Goal: Find specific page/section: Find specific page/section

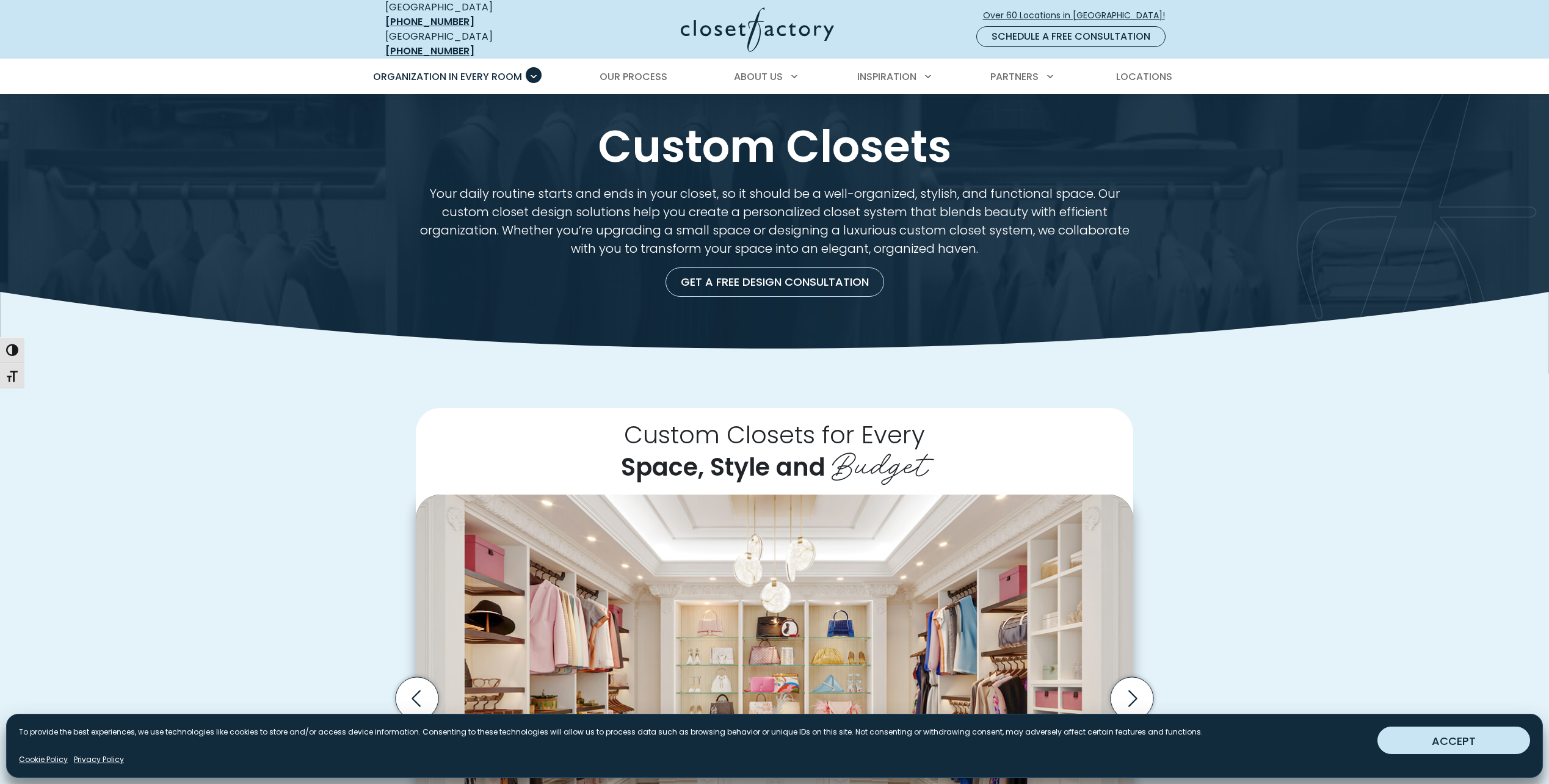
click at [1445, 738] on button "ACCEPT" at bounding box center [1453, 741] width 153 height 28
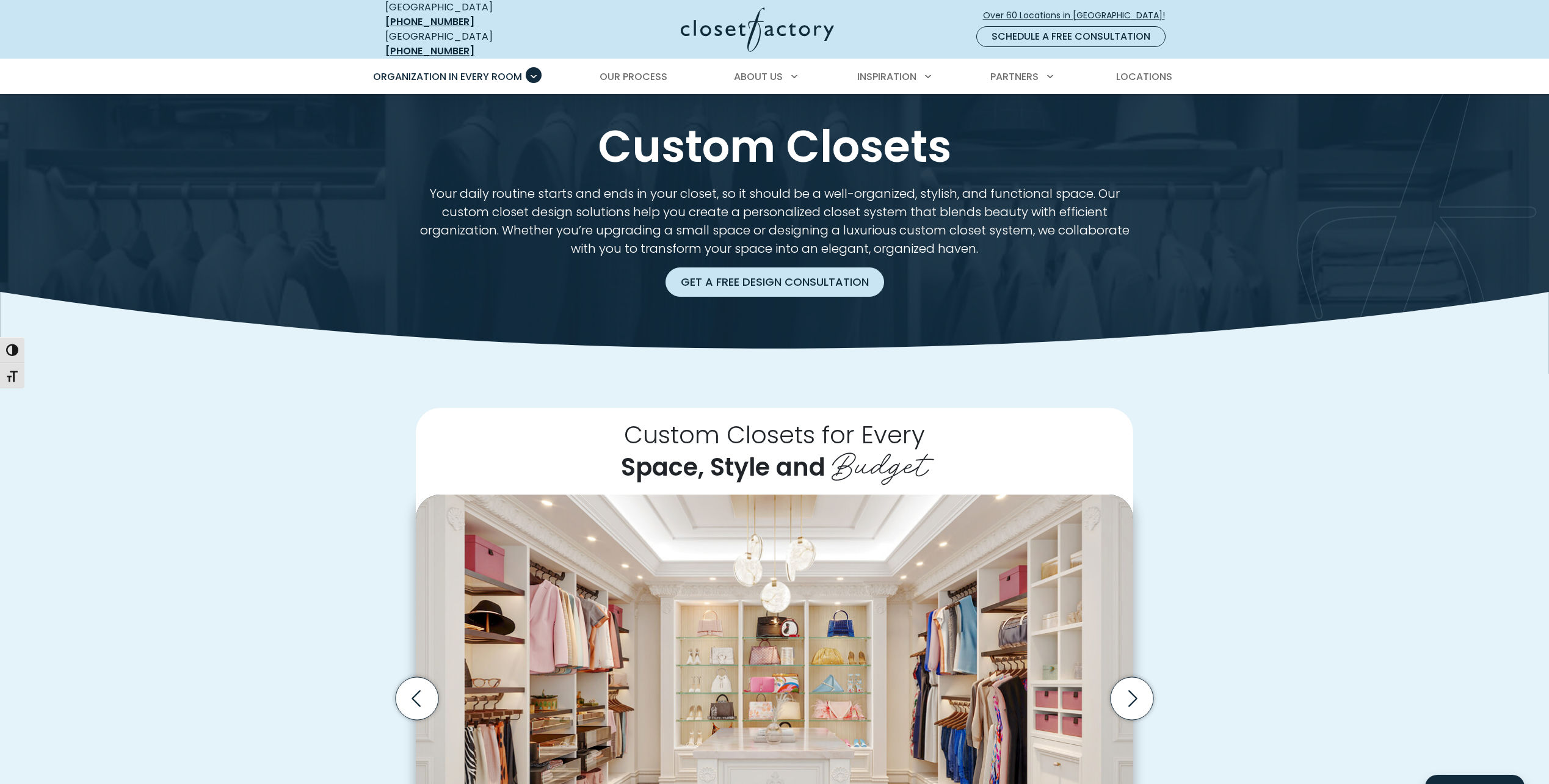
click at [799, 267] on link "Get a Free Design Consultation" at bounding box center [774, 282] width 219 height 29
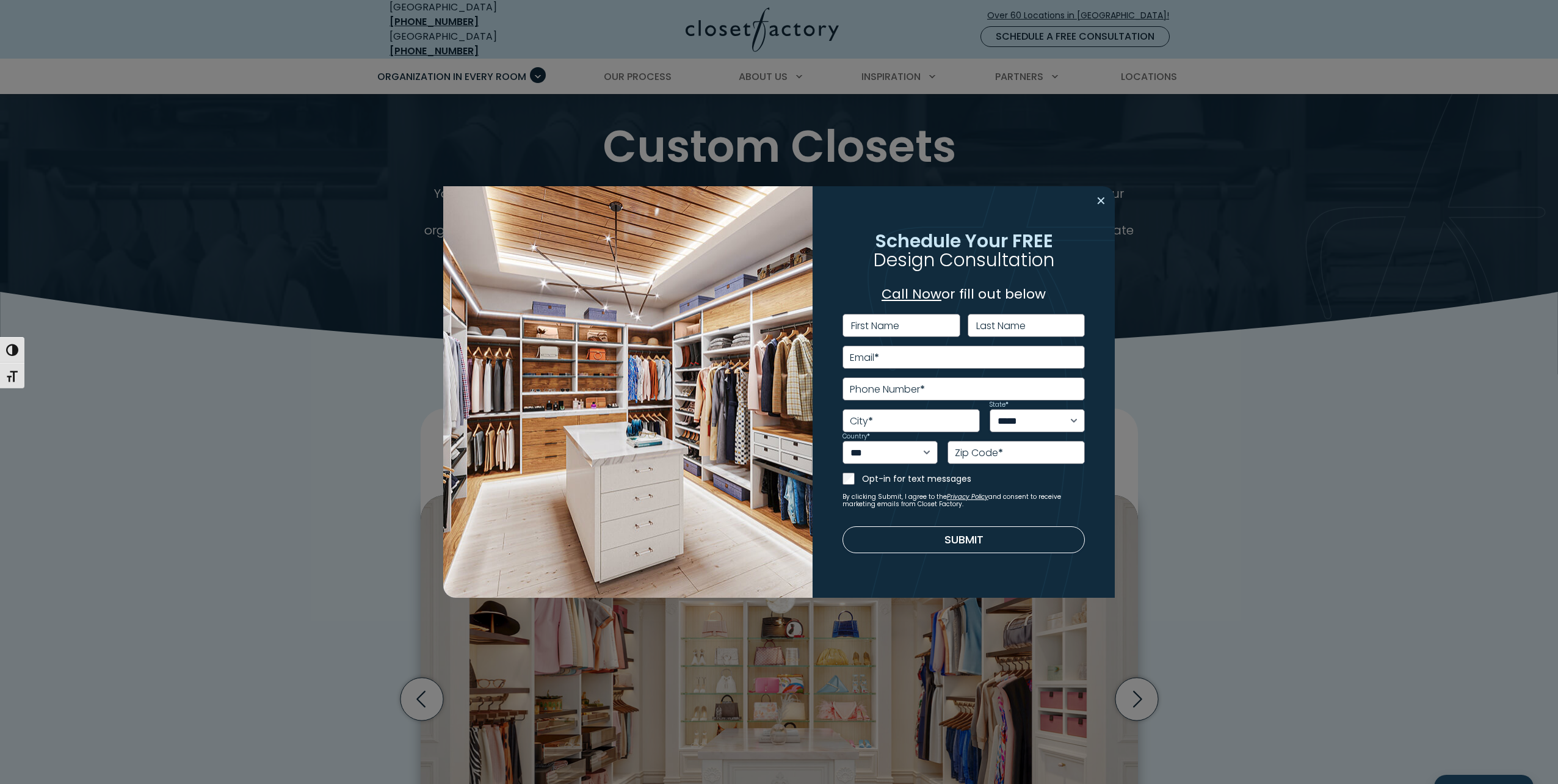
click at [1102, 206] on button "Close modal" at bounding box center [1101, 201] width 18 height 19
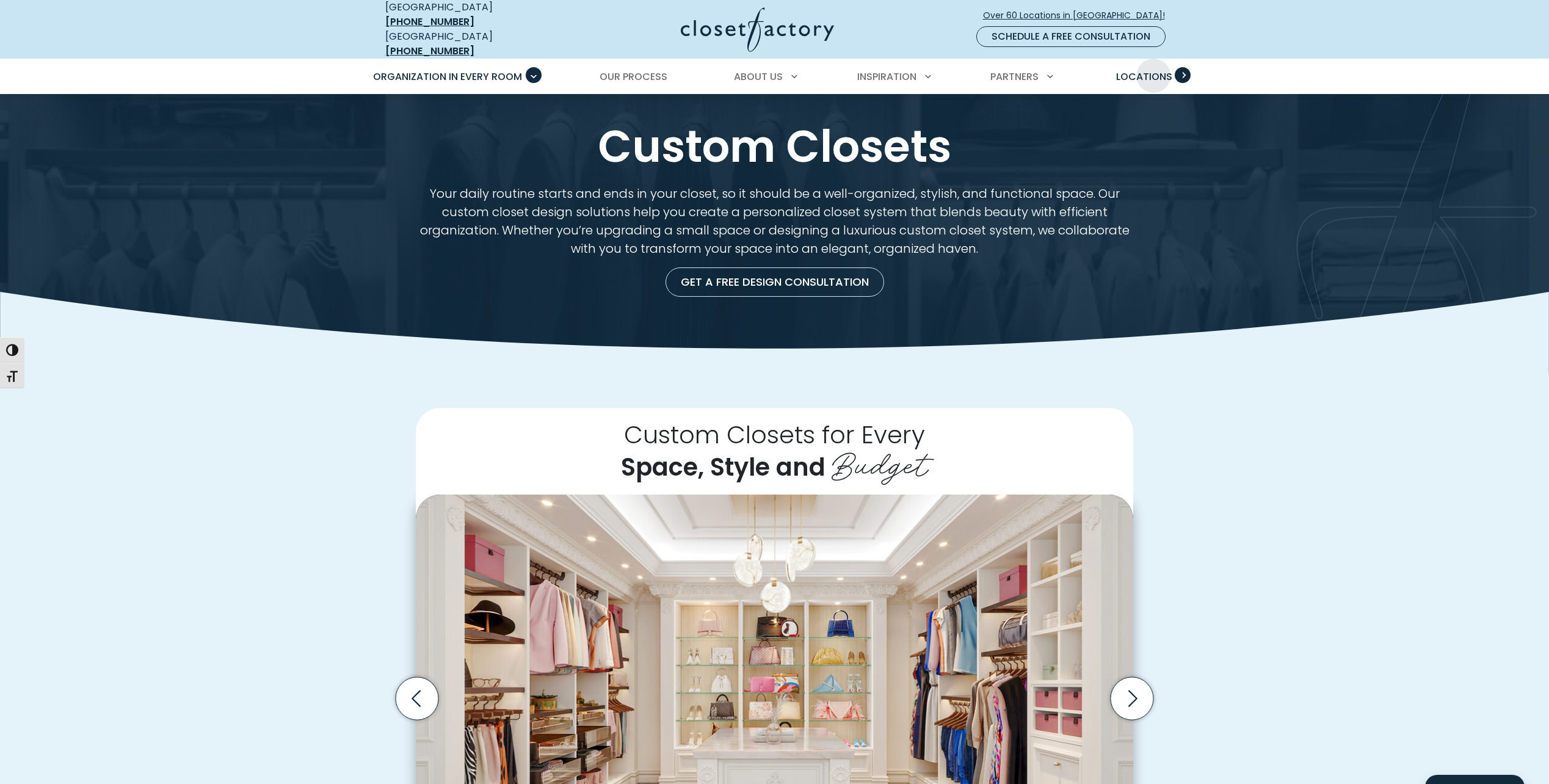
click at [1153, 70] on span "Locations" at bounding box center [1144, 77] width 56 height 14
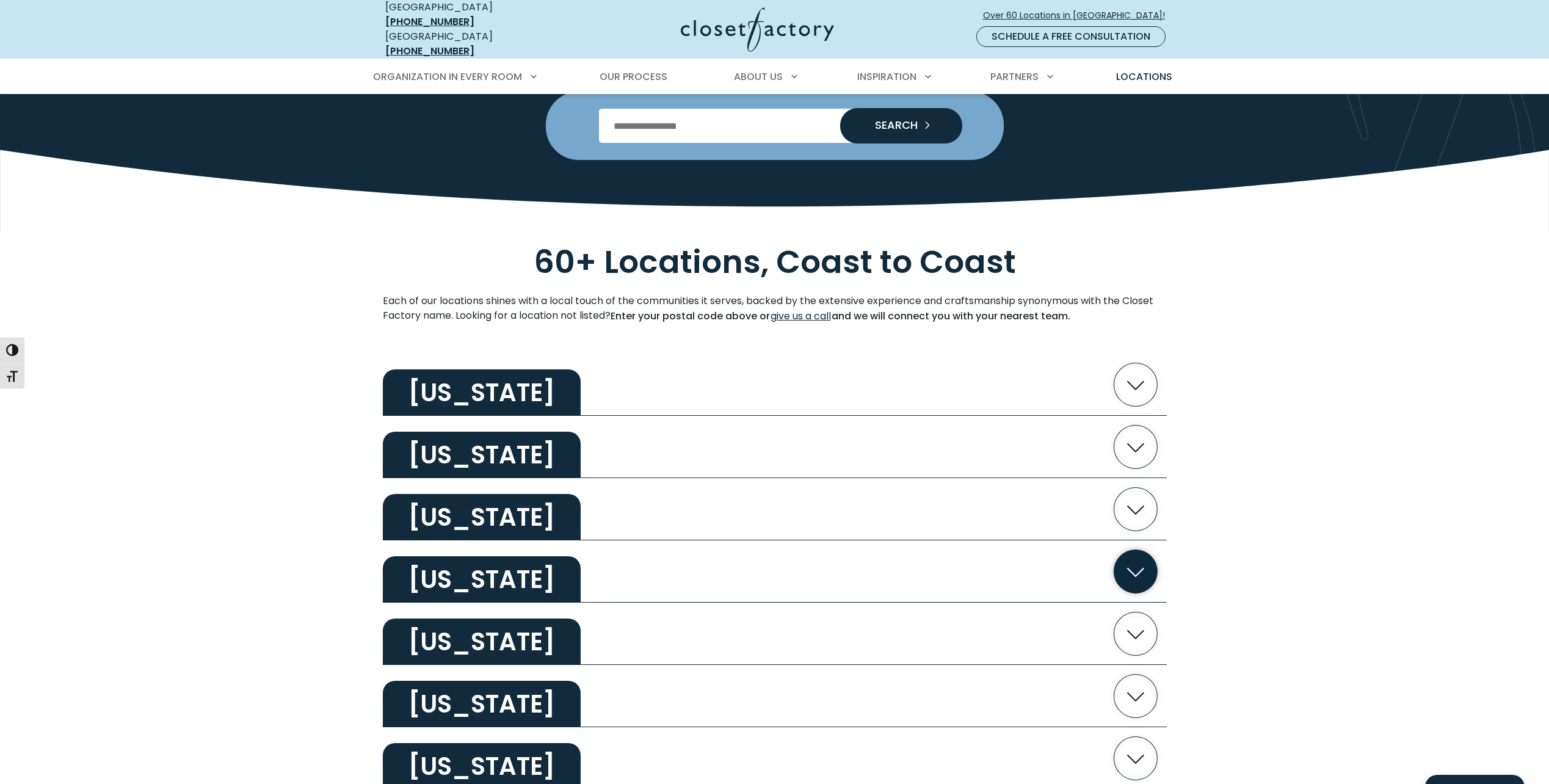
scroll to position [427, 0]
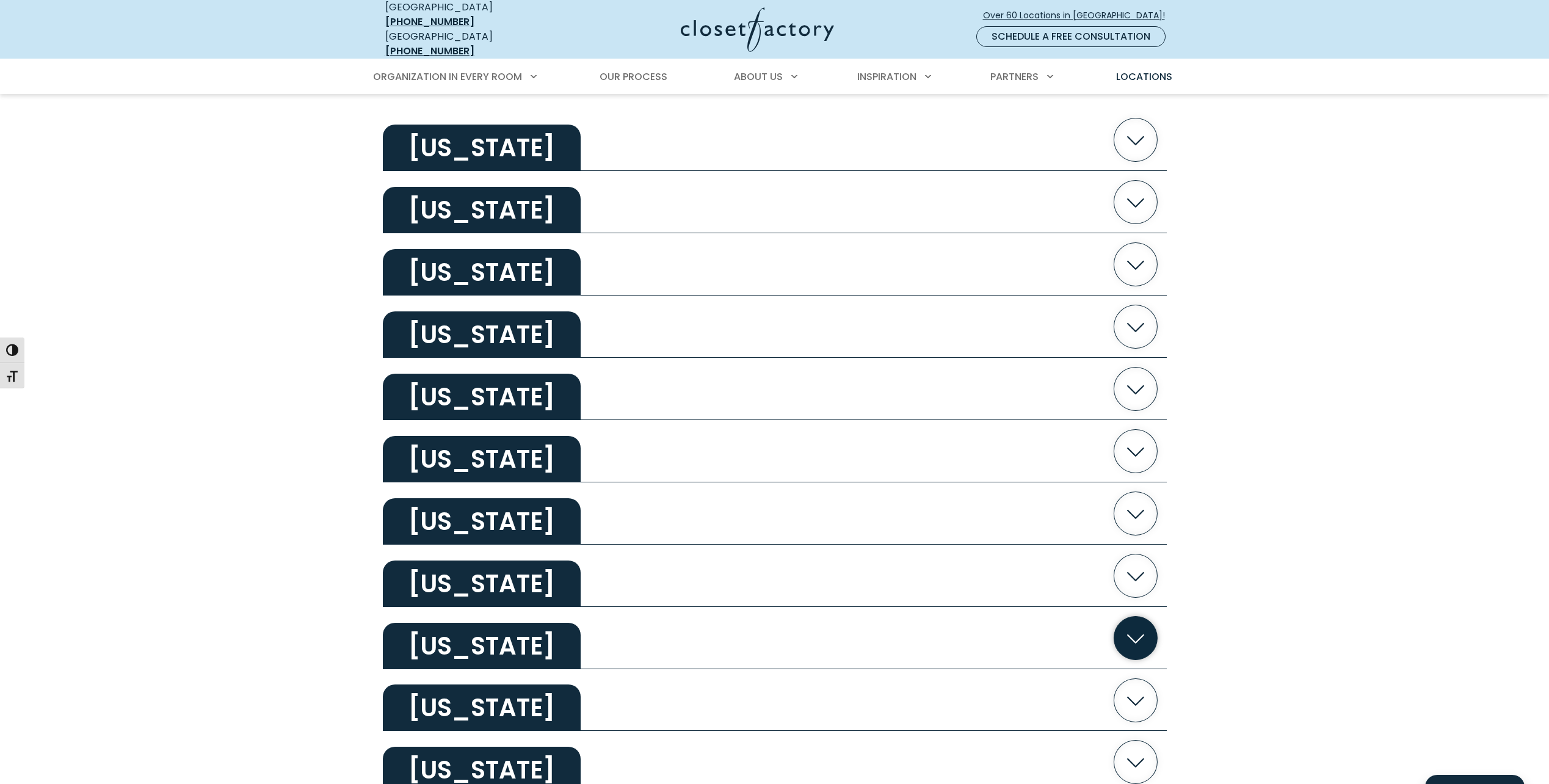
click at [1108, 630] on icon "button" at bounding box center [1136, 638] width 62 height 62
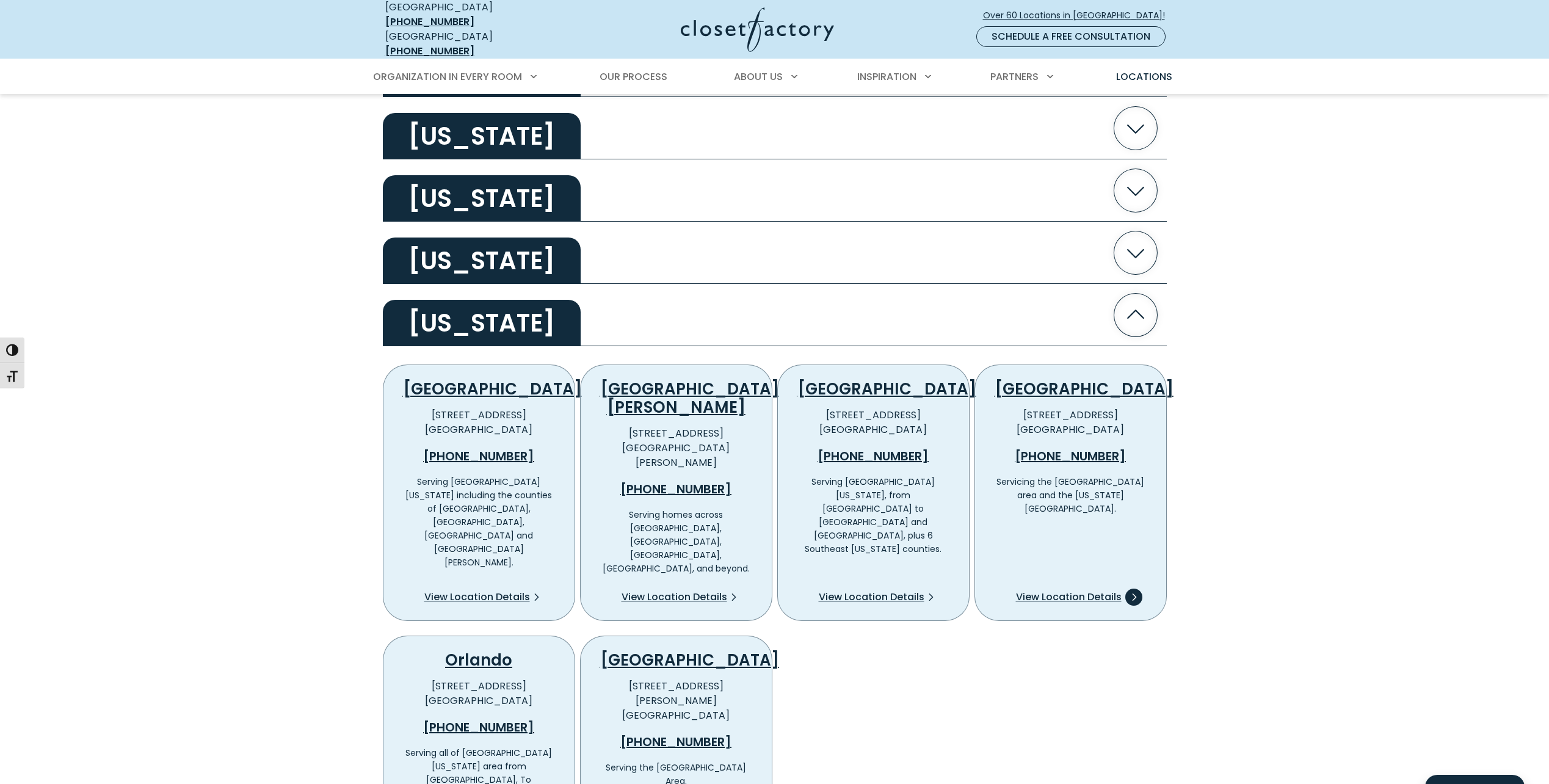
scroll to position [794, 0]
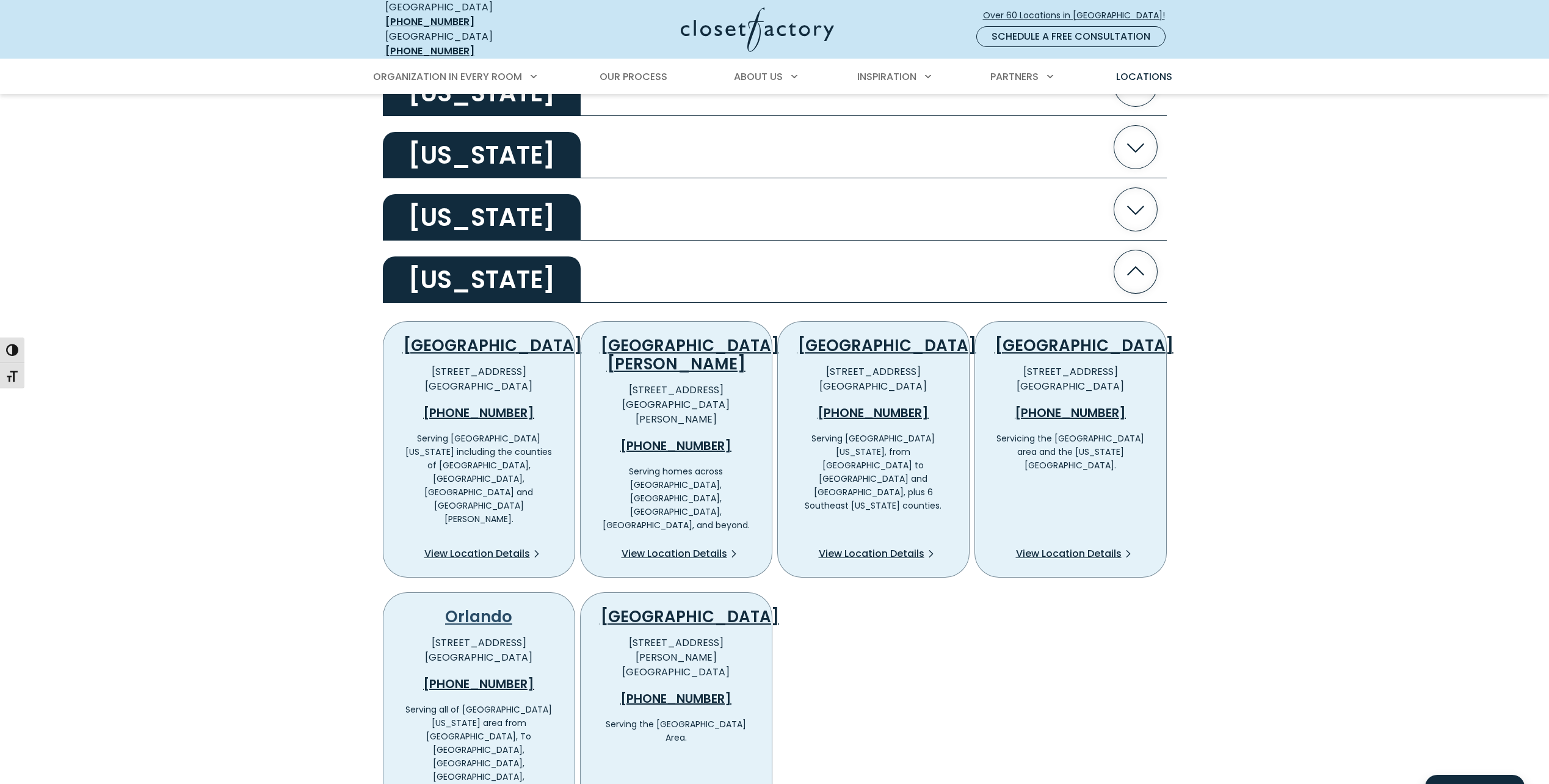
click at [479, 605] on link "Orlando" at bounding box center [478, 616] width 67 height 22
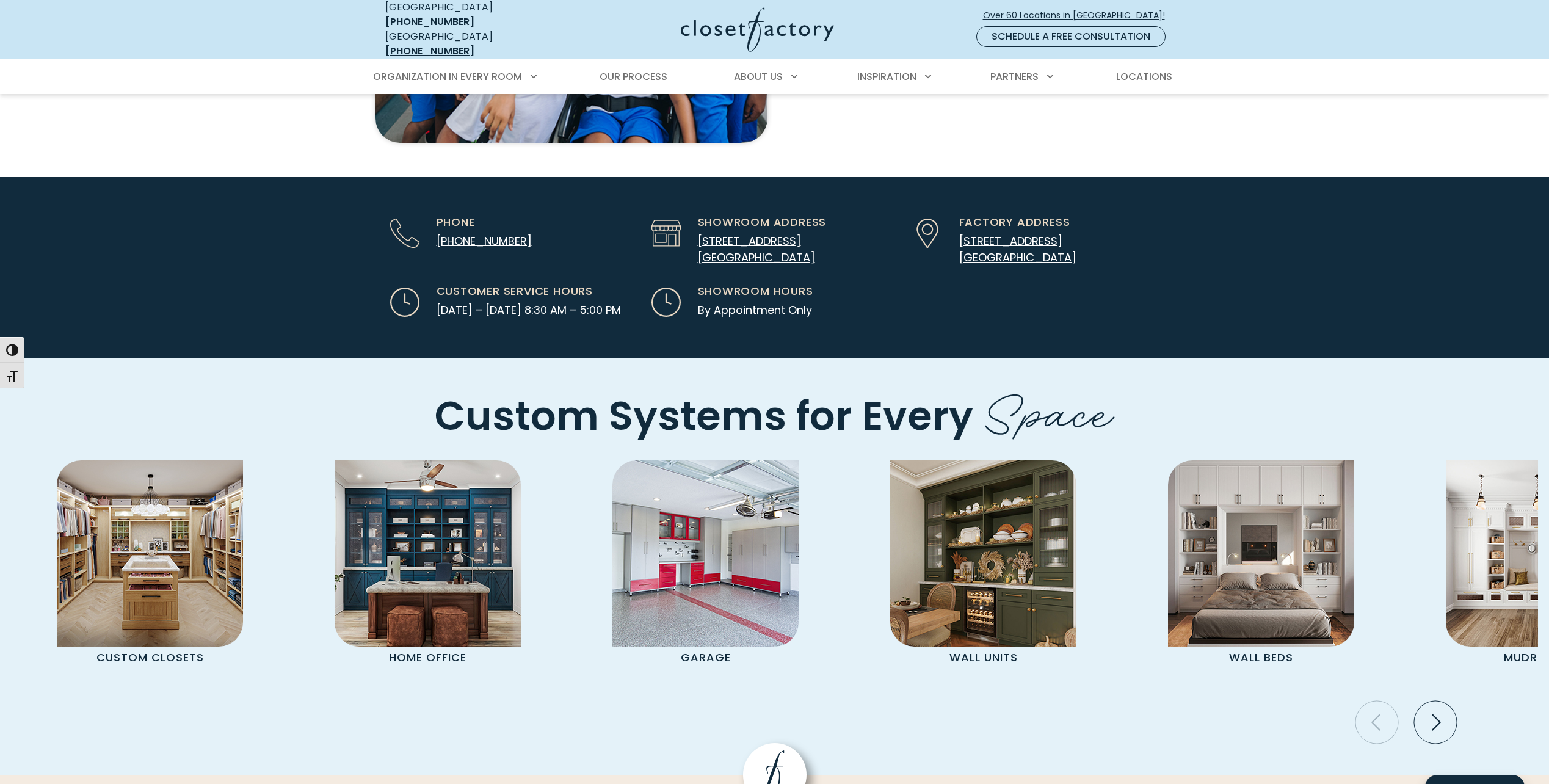
scroll to position [3174, 0]
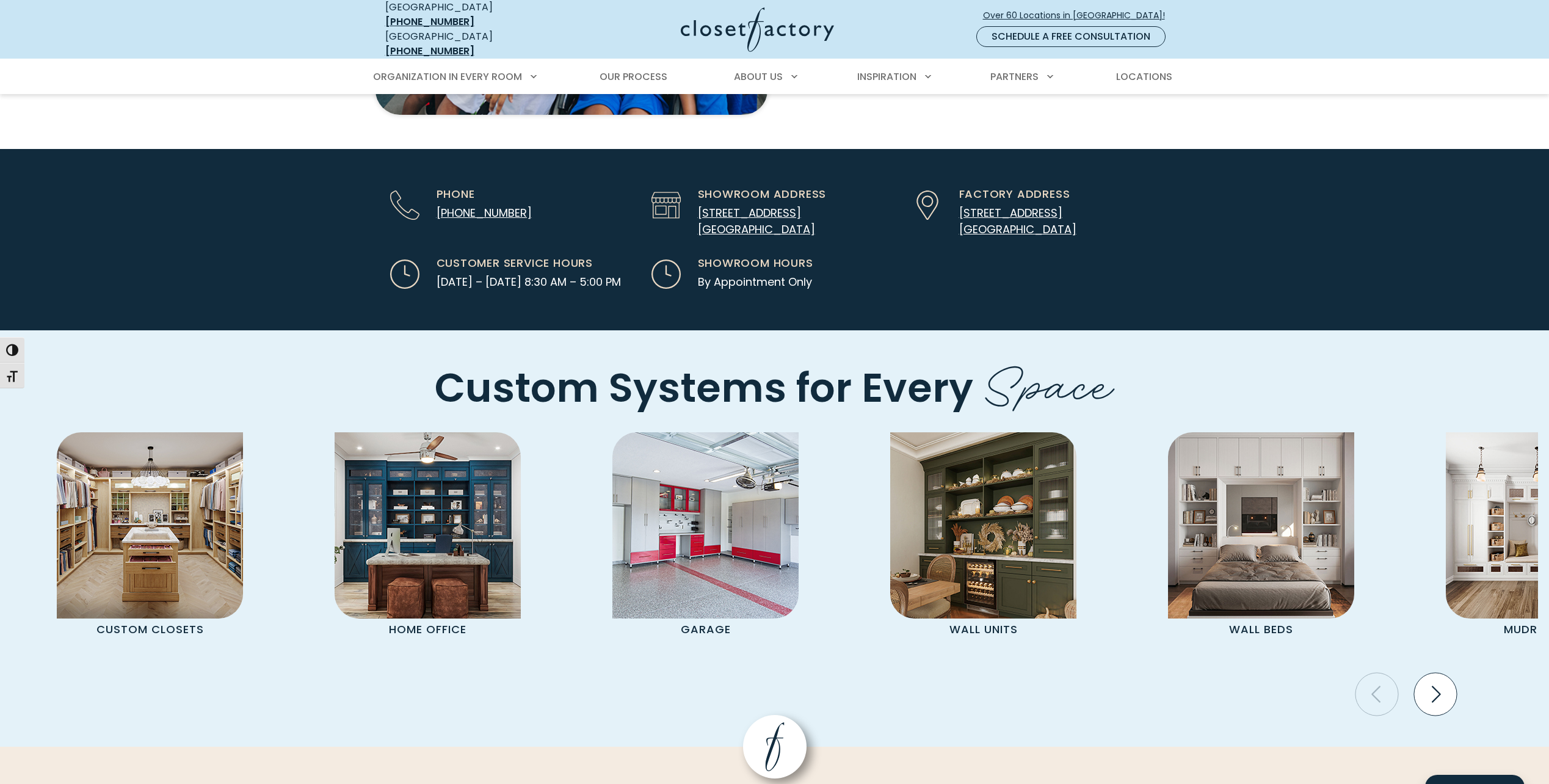
click at [1445, 672] on icon "Next slide" at bounding box center [1435, 694] width 43 height 43
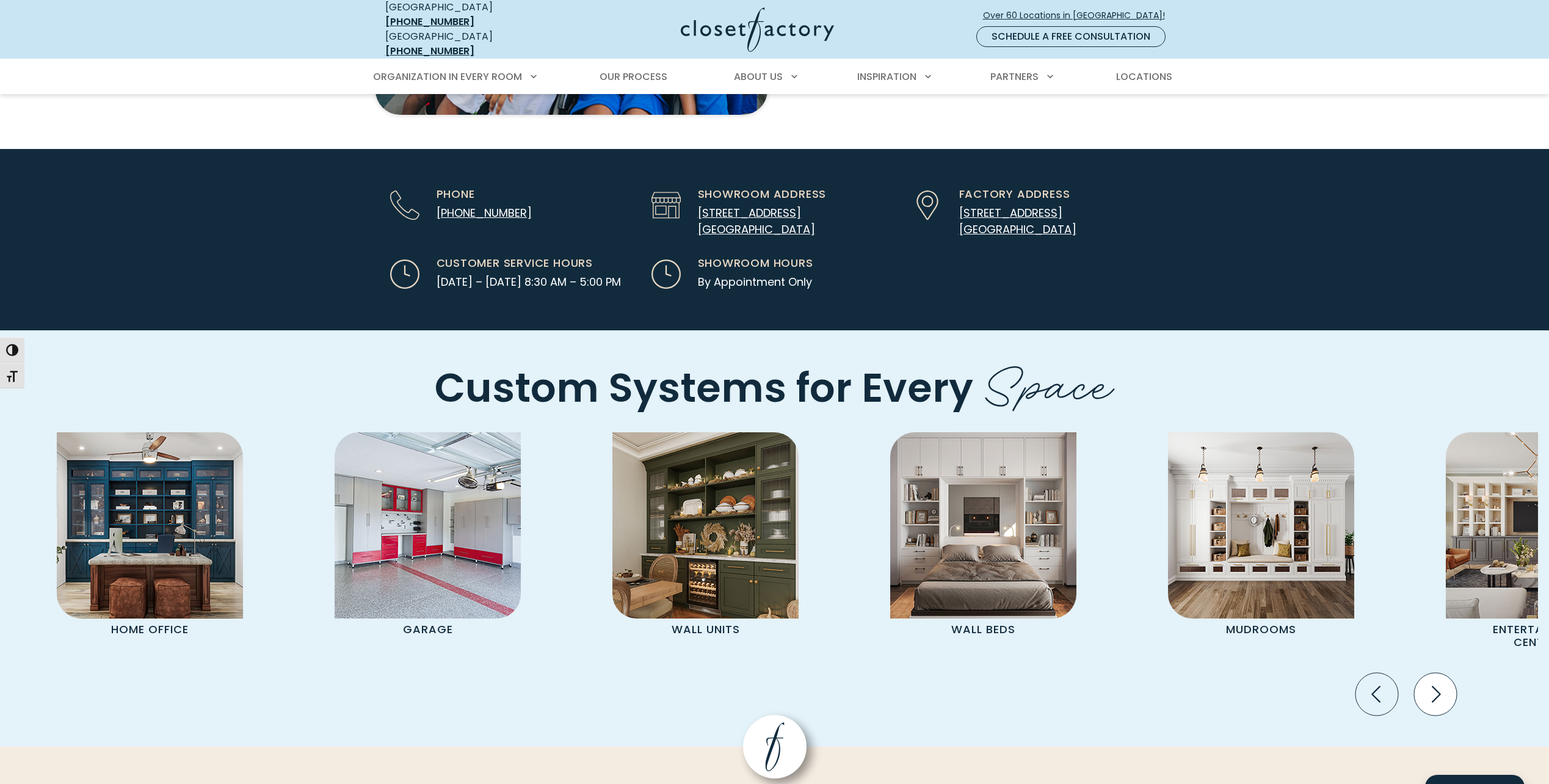
click at [1439, 672] on icon "Next slide" at bounding box center [1435, 694] width 43 height 43
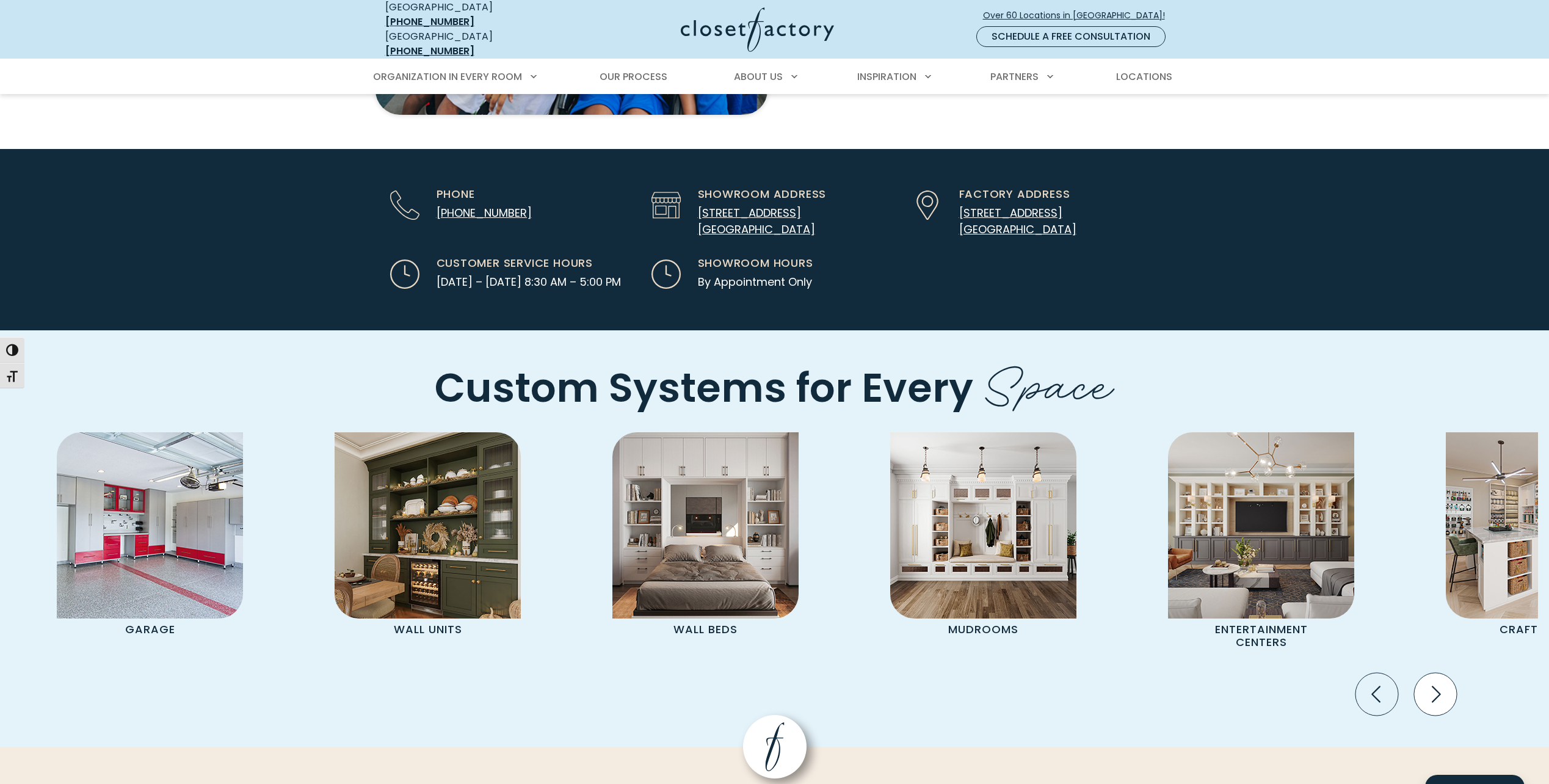
click at [1439, 672] on icon "Next slide" at bounding box center [1435, 694] width 43 height 43
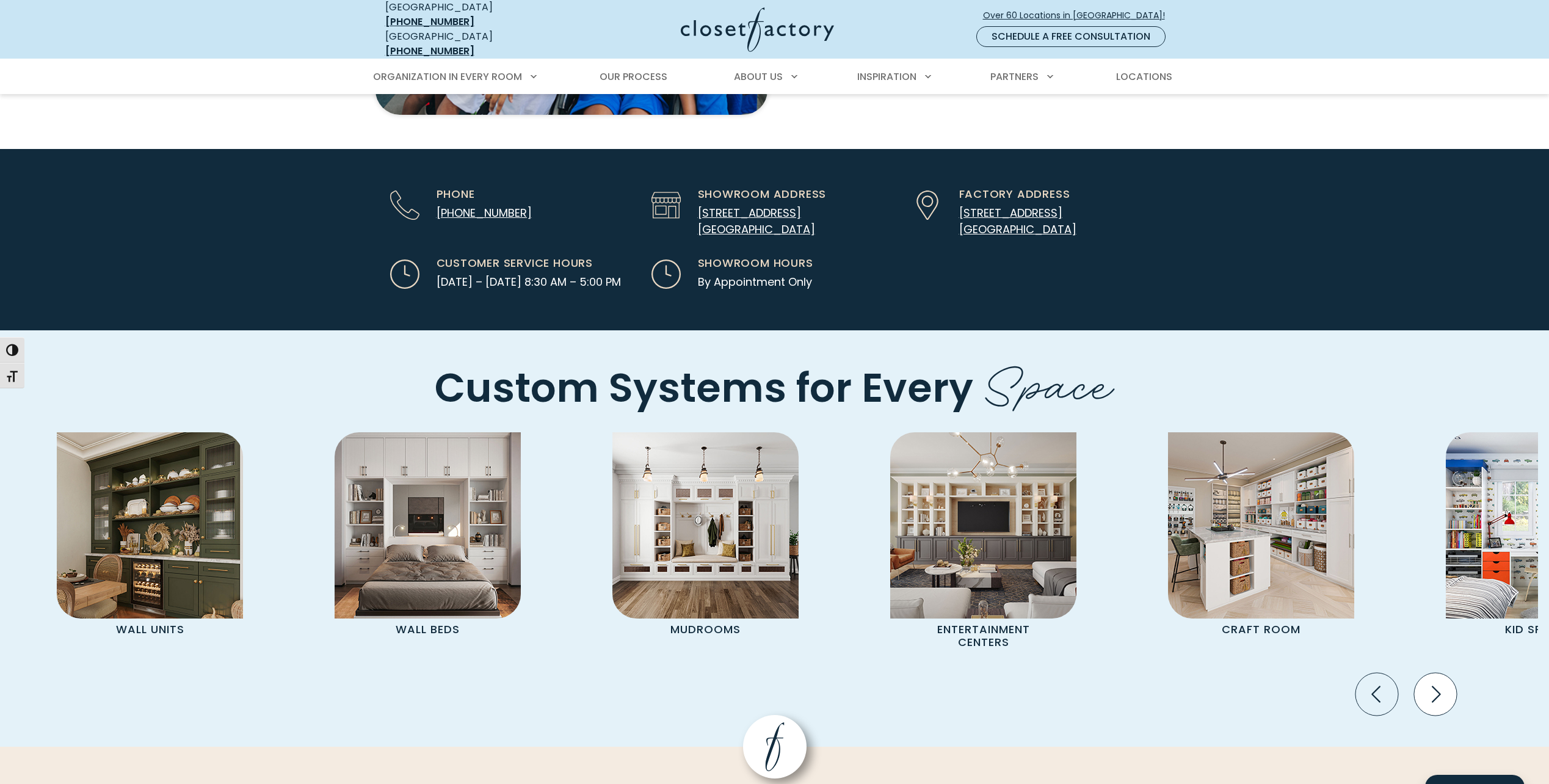
click at [1439, 672] on icon "Next slide" at bounding box center [1435, 694] width 43 height 43
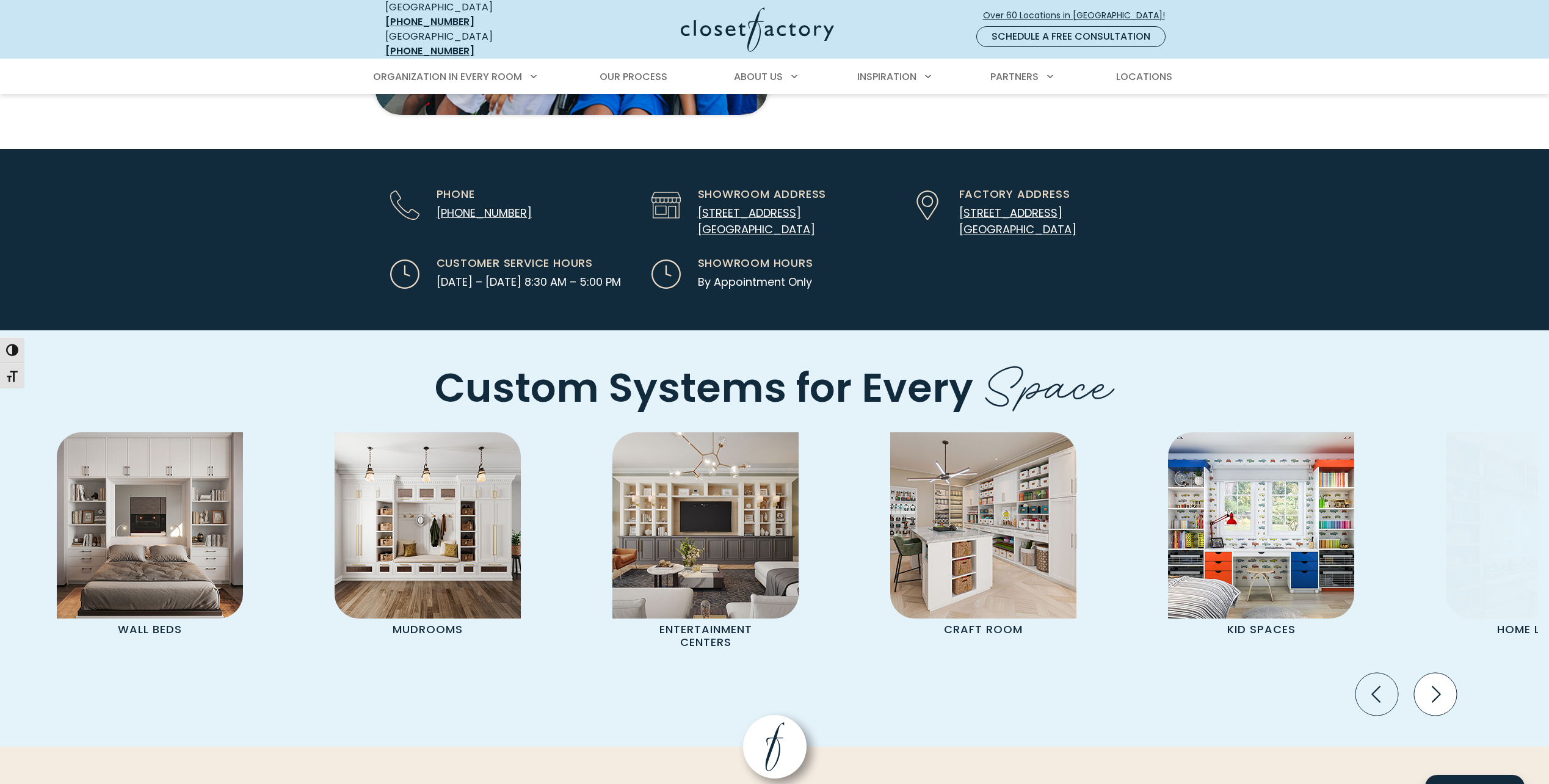
click at [1439, 672] on icon "Next slide" at bounding box center [1435, 694] width 43 height 43
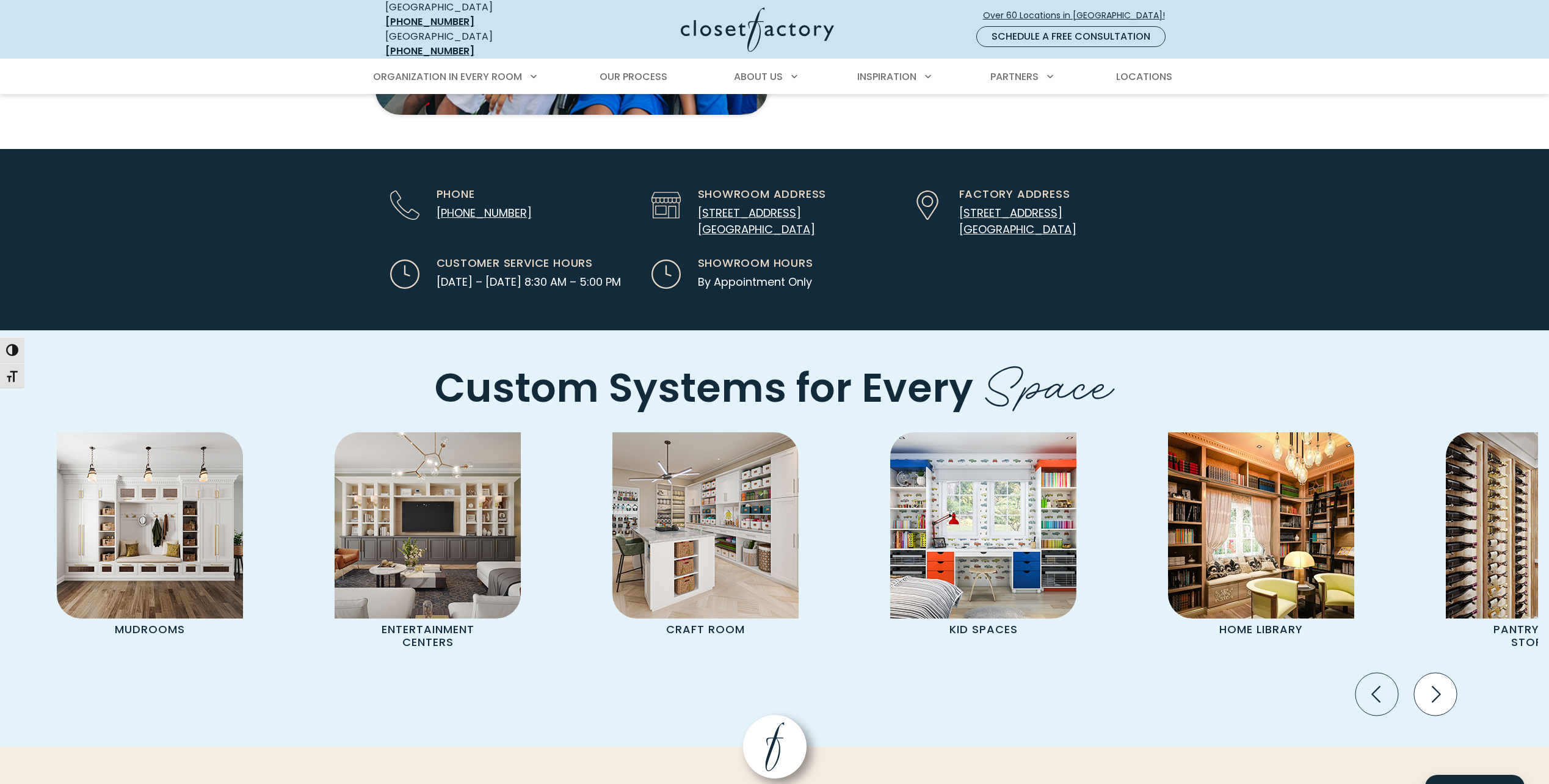
click at [1439, 672] on icon "Next slide" at bounding box center [1435, 694] width 43 height 43
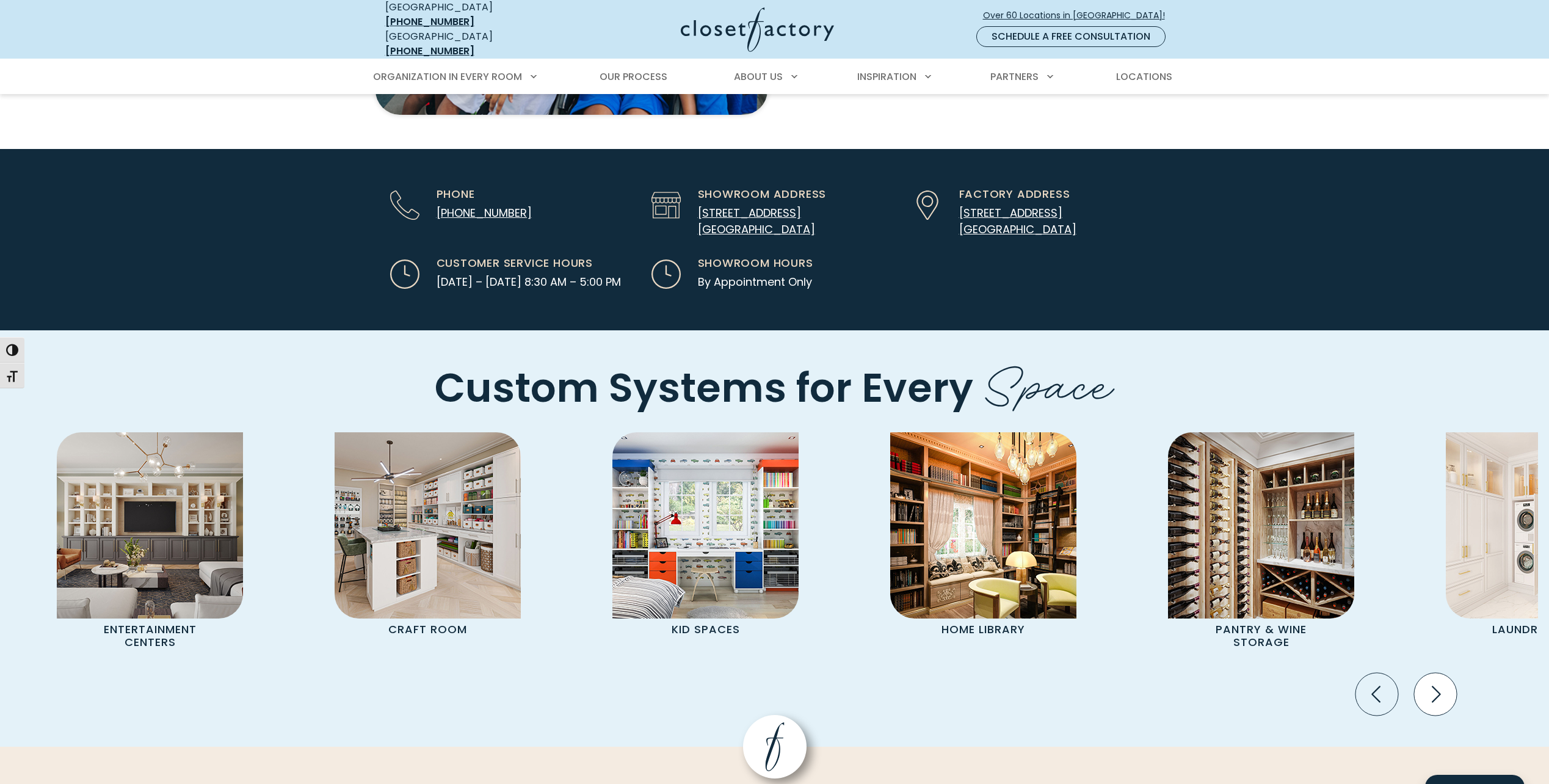
click at [1439, 672] on icon "Next slide" at bounding box center [1435, 694] width 43 height 43
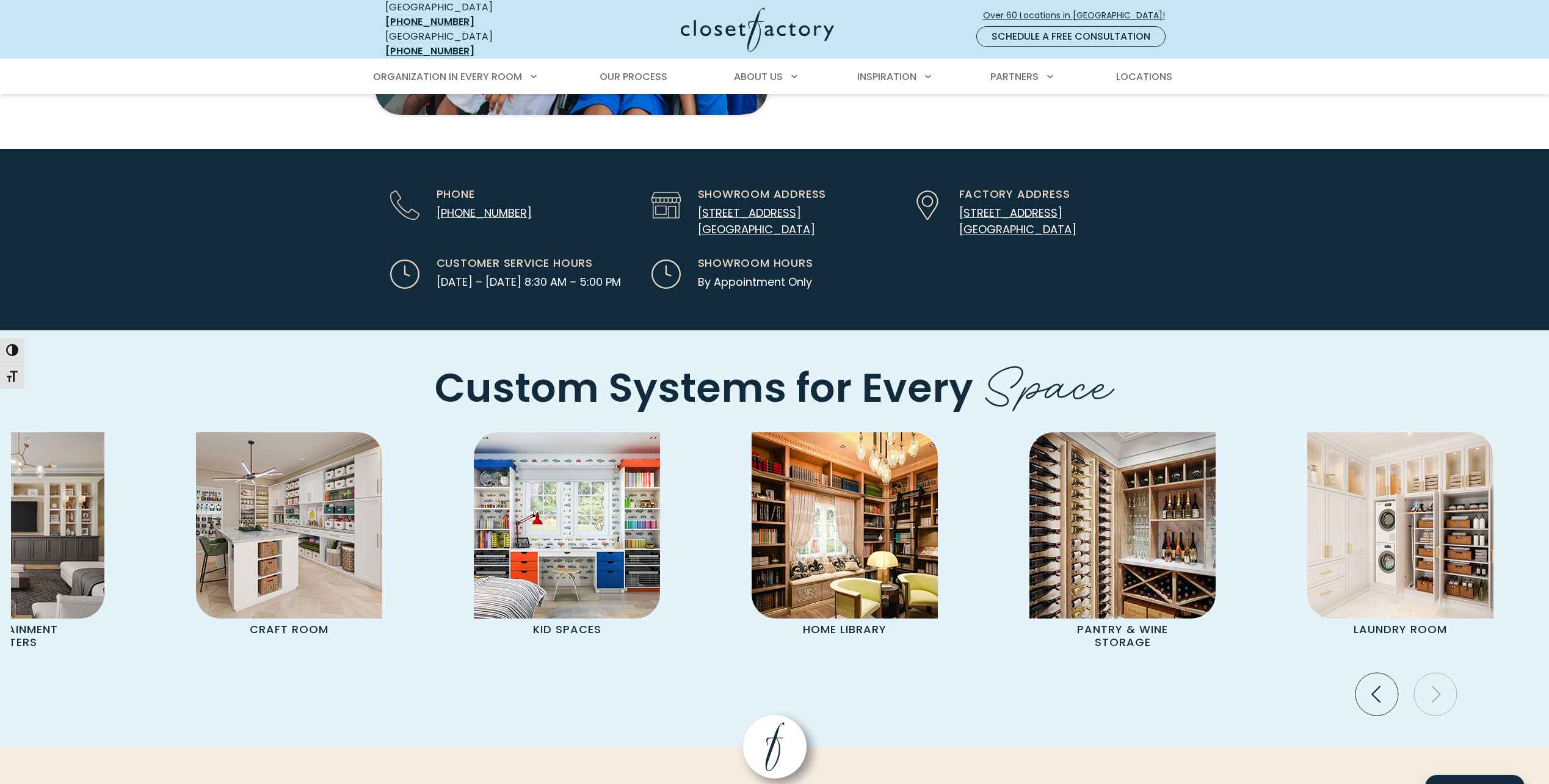
click at [1439, 672] on icon "Next slide" at bounding box center [1435, 694] width 43 height 43
click at [1380, 672] on icon "Previous slide" at bounding box center [1377, 694] width 43 height 43
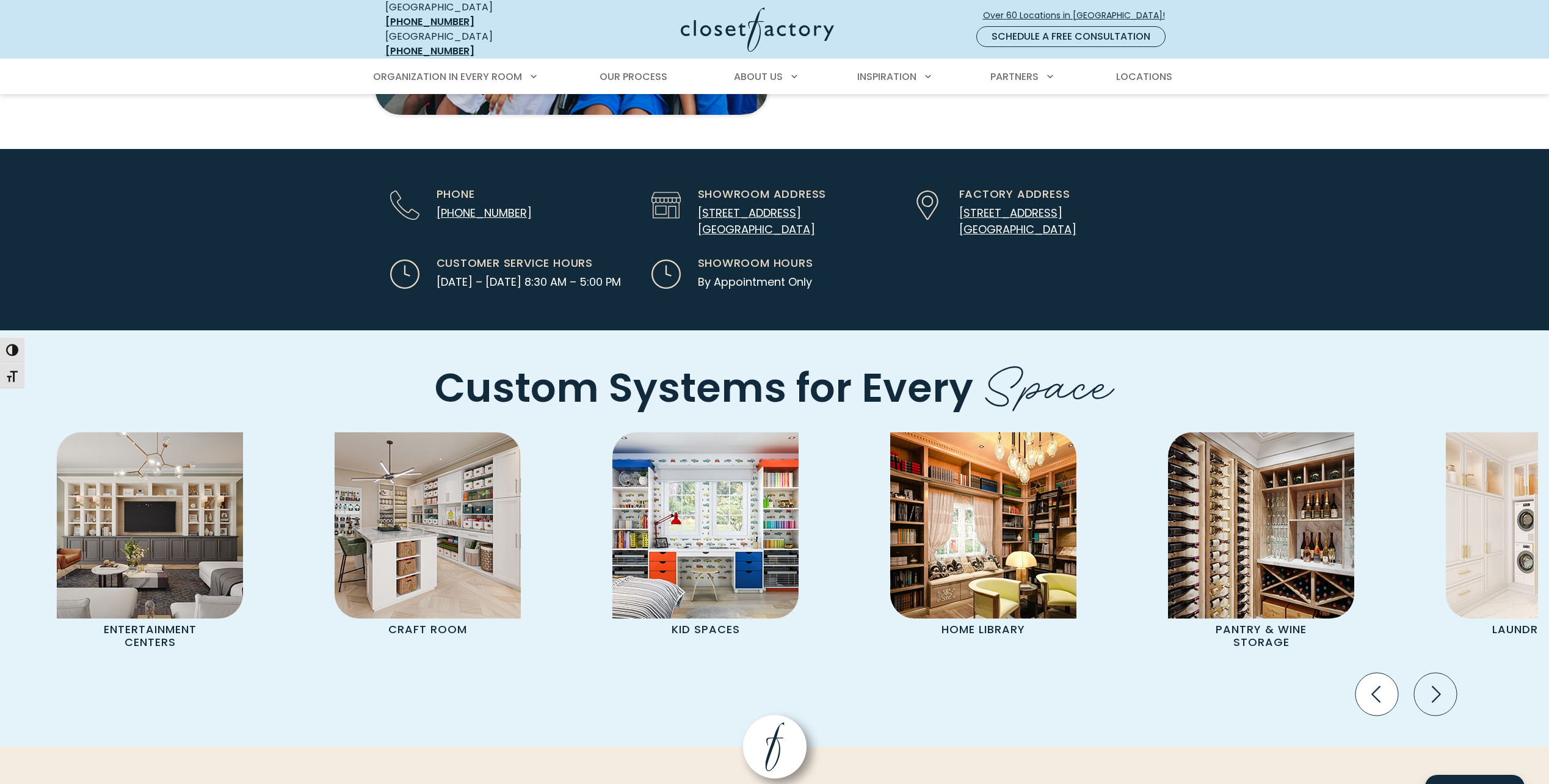
click at [1378, 672] on icon "Previous slide" at bounding box center [1377, 694] width 43 height 43
click at [1377, 672] on icon "Previous slide" at bounding box center [1377, 694] width 43 height 43
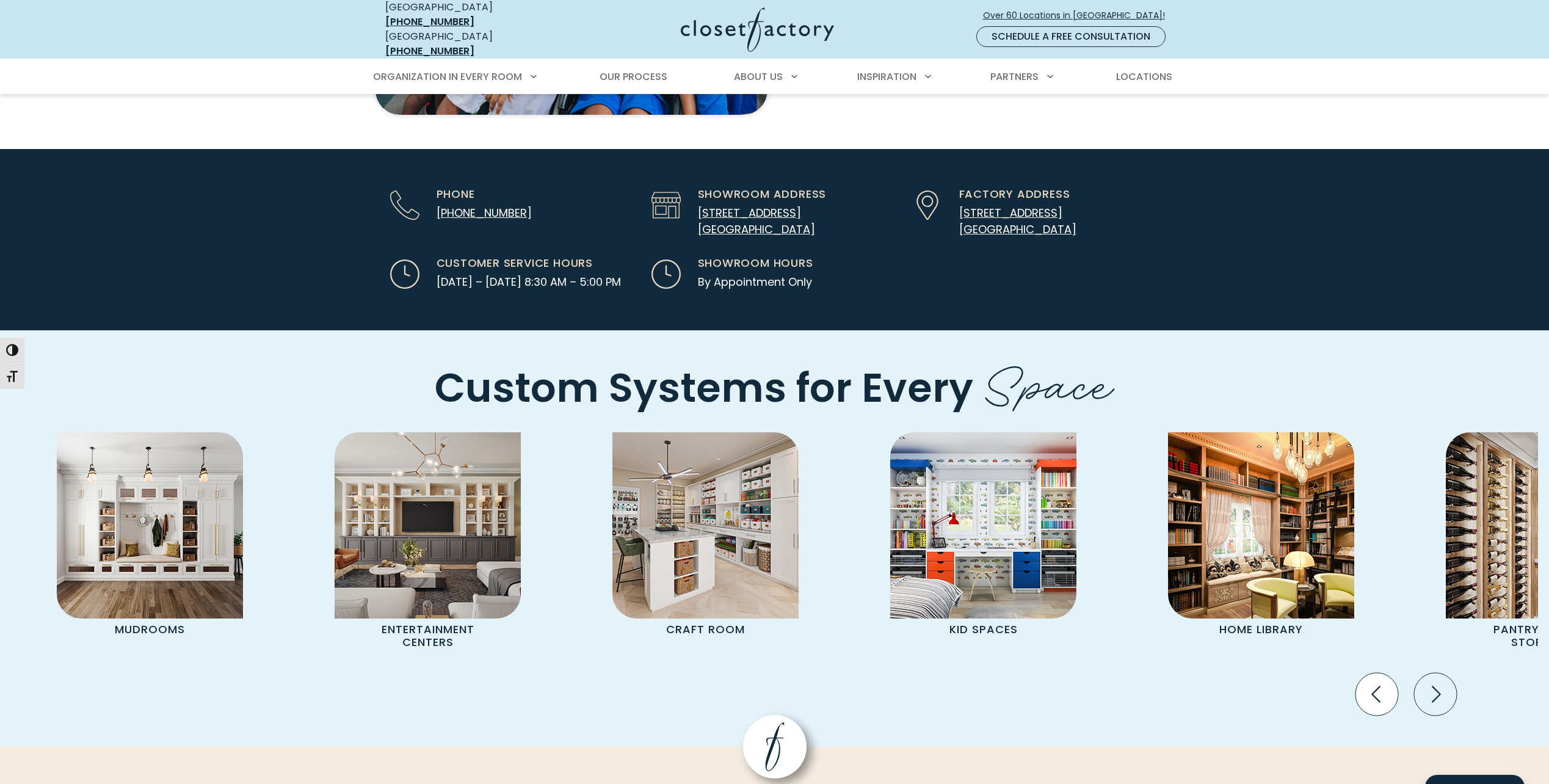
click at [1377, 672] on icon "Previous slide" at bounding box center [1377, 694] width 43 height 43
click at [1387, 672] on icon "Previous slide" at bounding box center [1377, 694] width 43 height 43
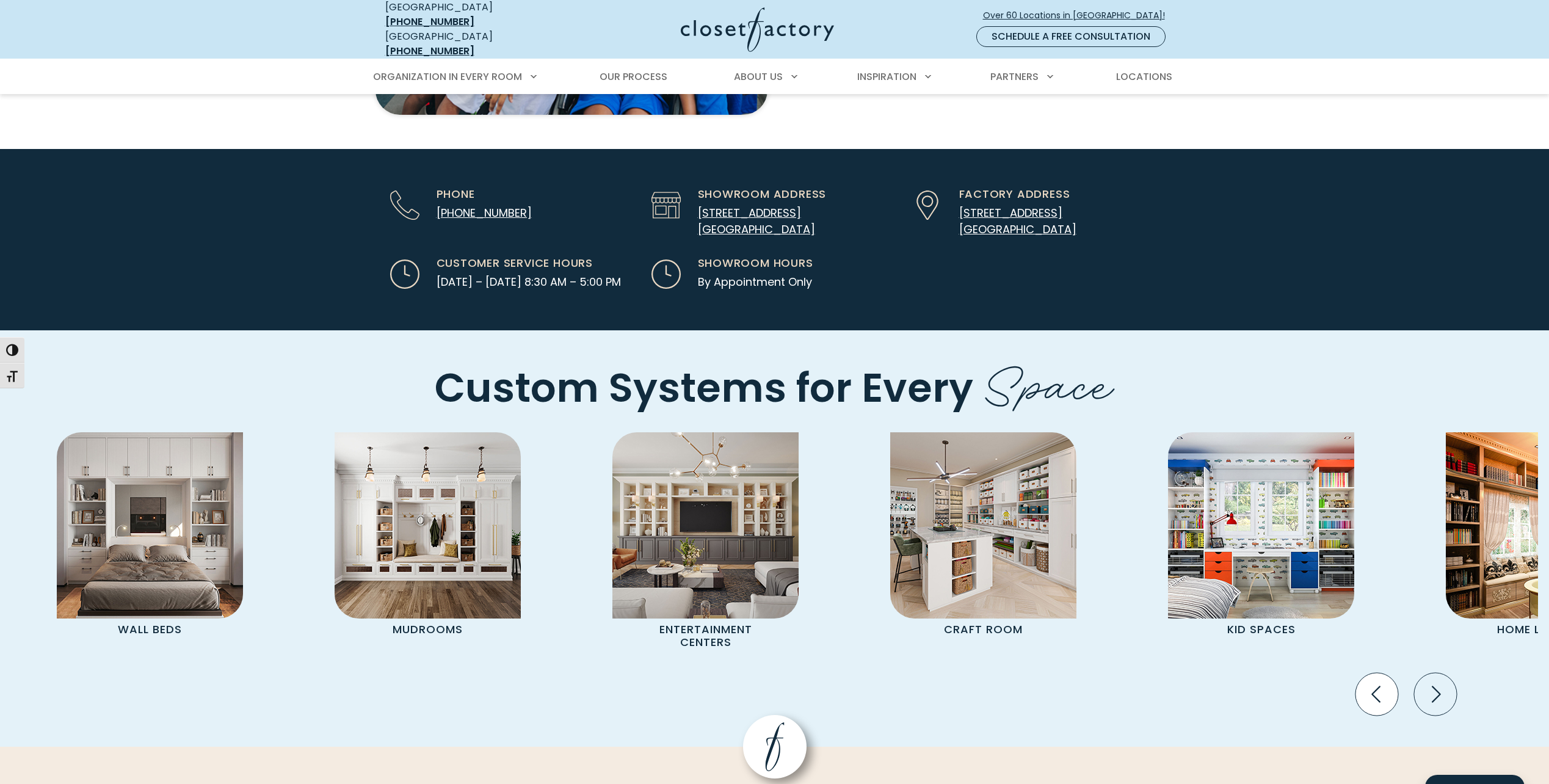
click at [1387, 672] on icon "Previous slide" at bounding box center [1377, 694] width 43 height 43
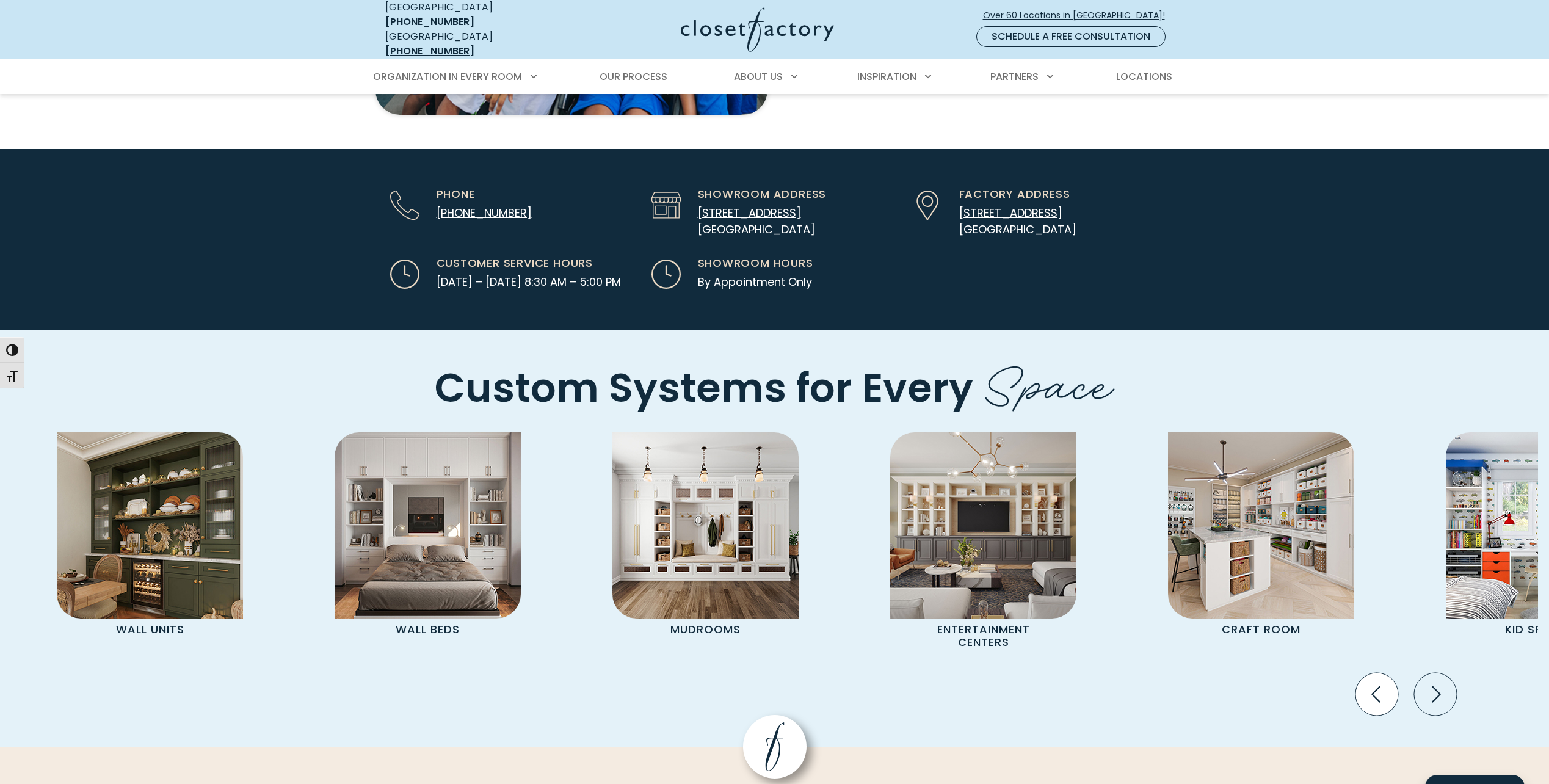
click at [1382, 672] on icon "Previous slide" at bounding box center [1377, 694] width 43 height 43
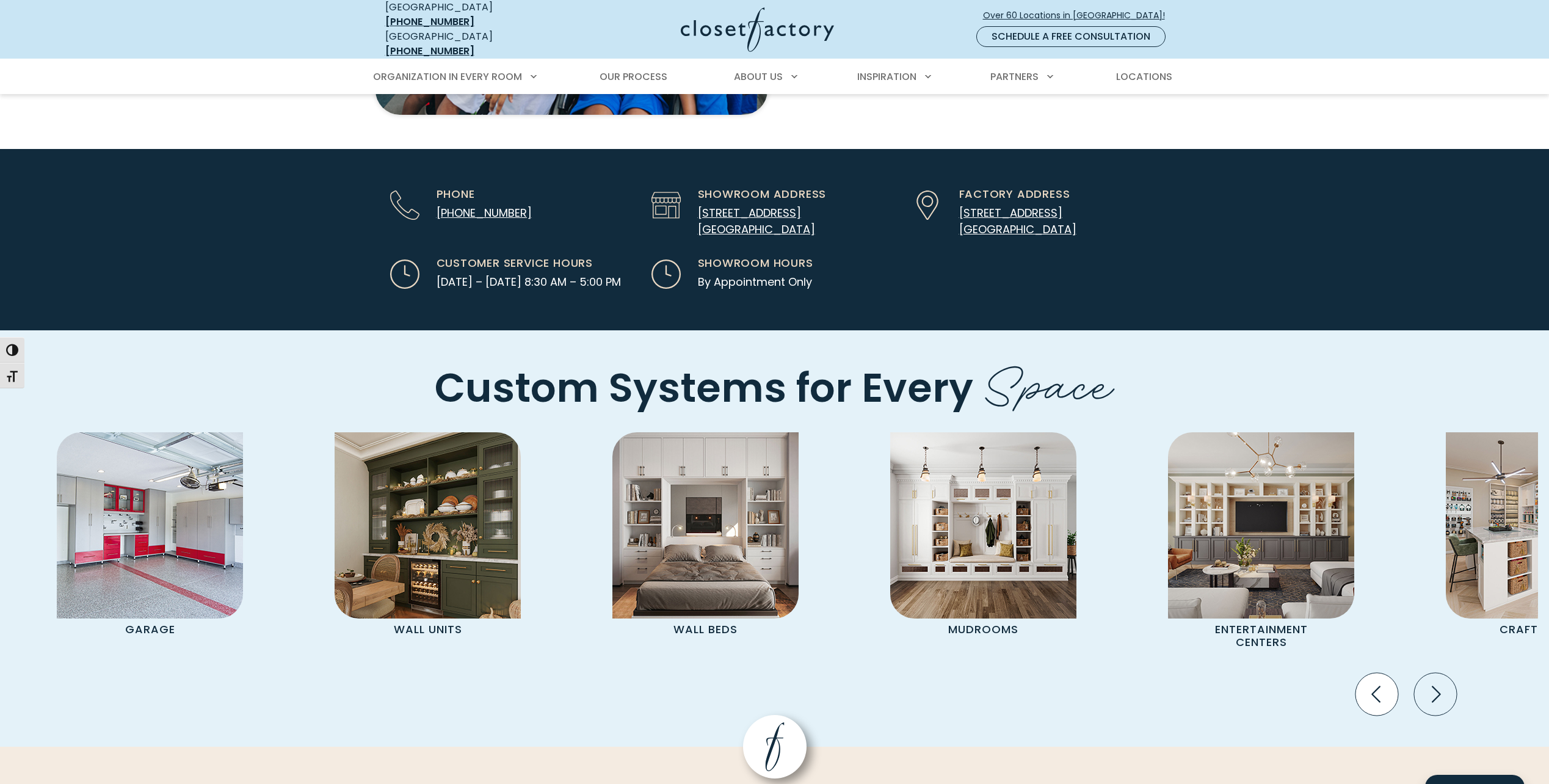
click at [1382, 672] on icon "Previous slide" at bounding box center [1377, 694] width 43 height 43
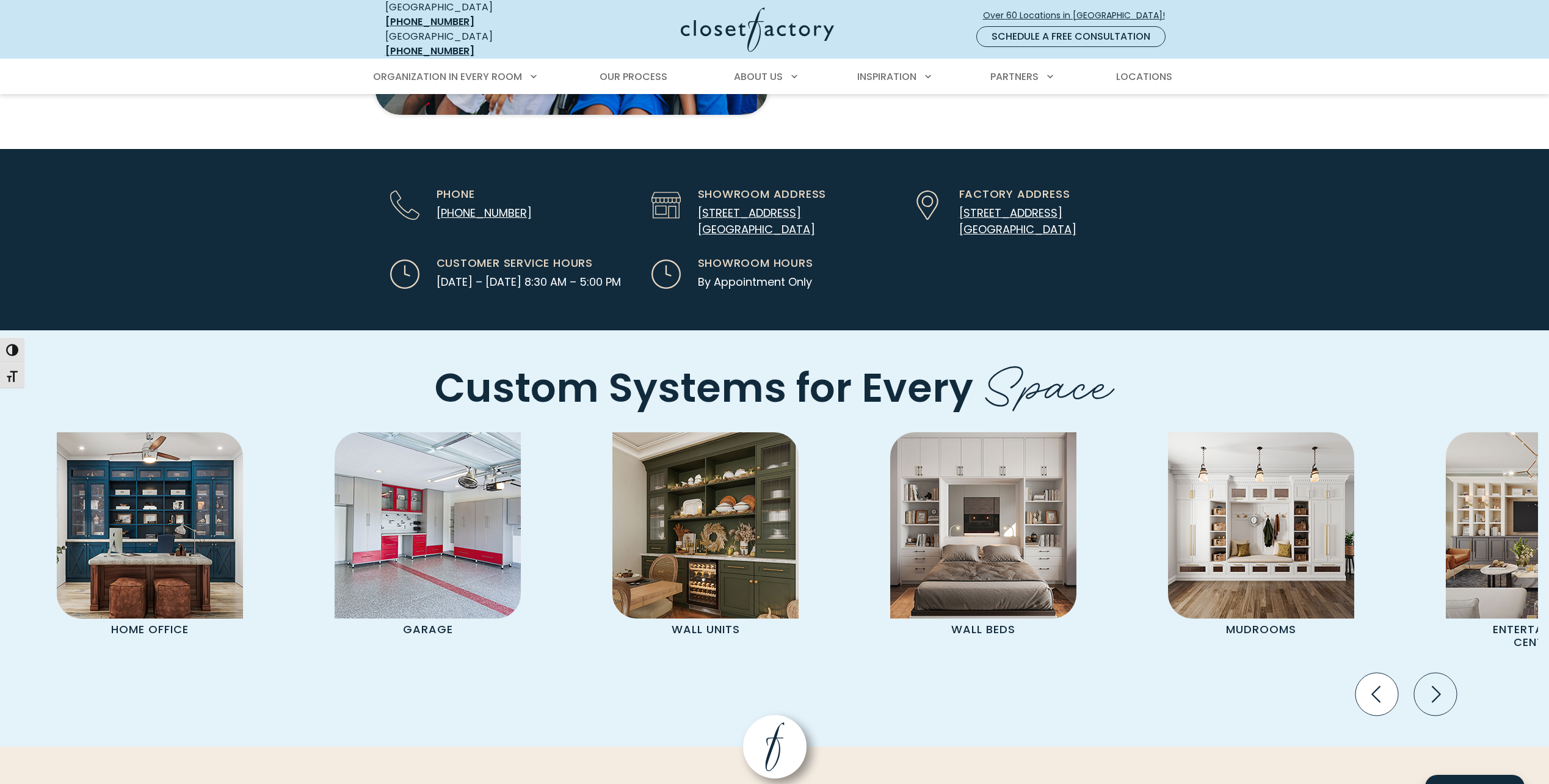
click at [1384, 672] on icon "Previous slide" at bounding box center [1377, 694] width 43 height 43
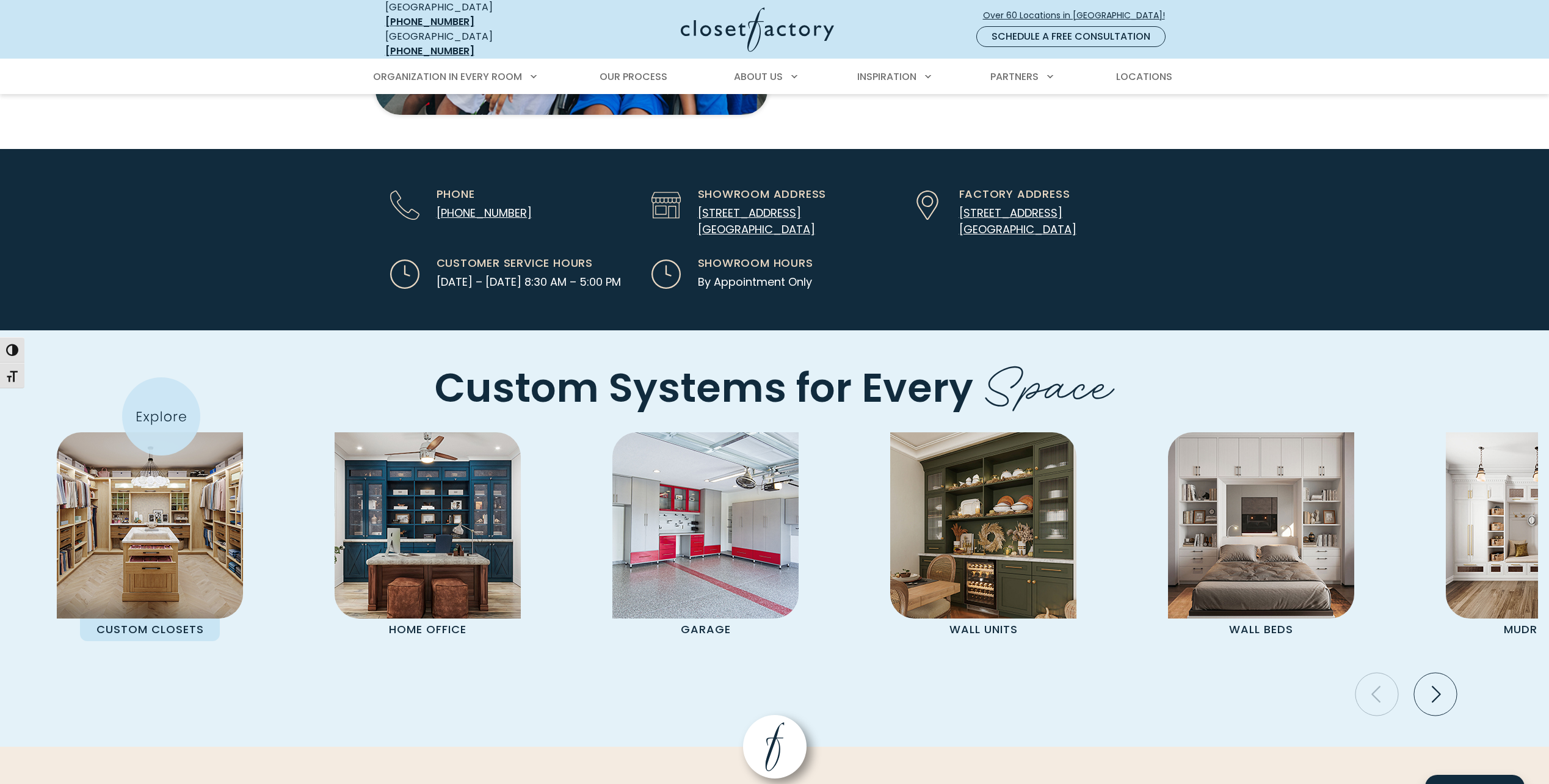
scroll to position [3220, 0]
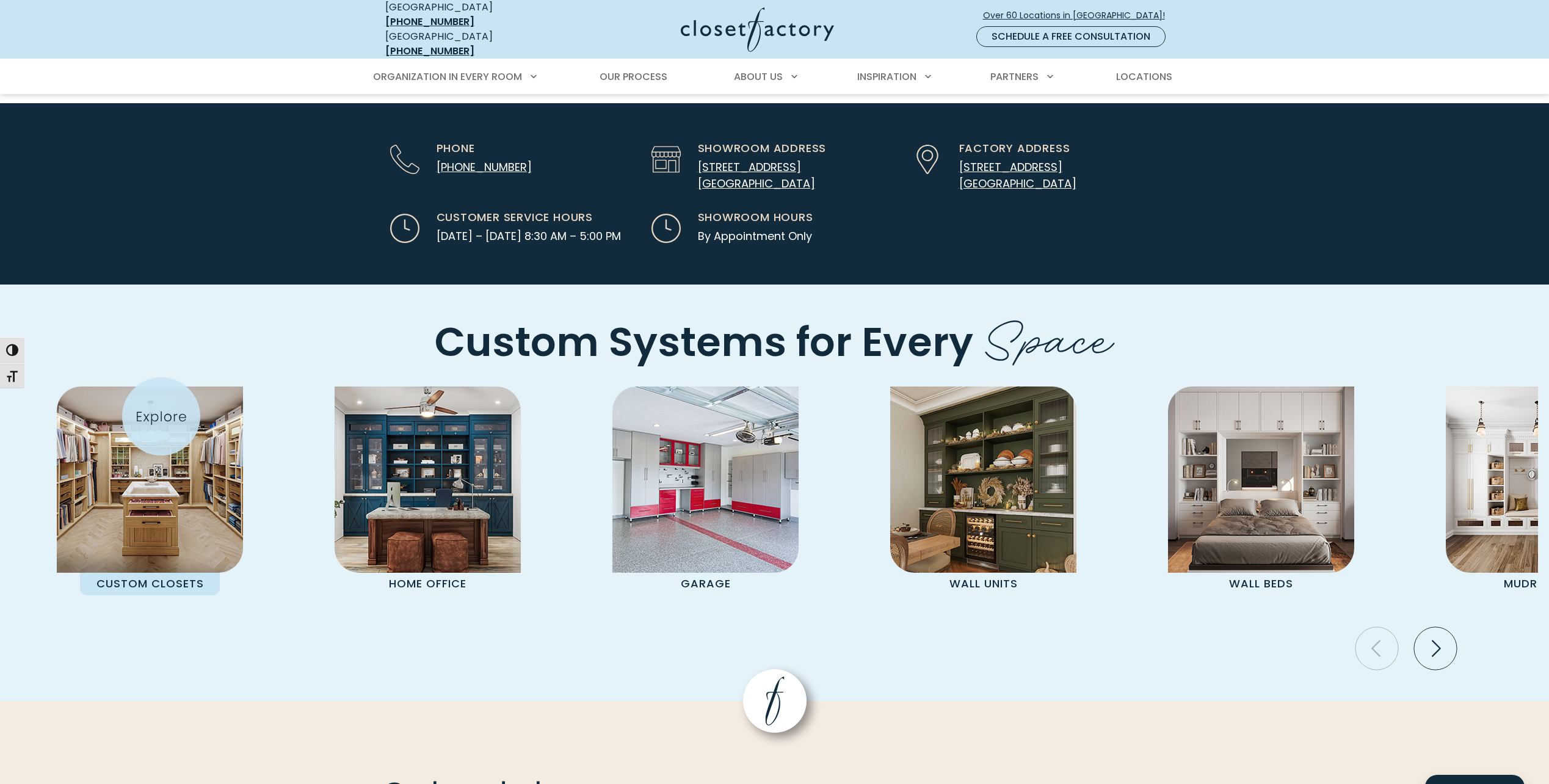
click at [162, 416] on img "Pages Gallery" at bounding box center [150, 480] width 186 height 186
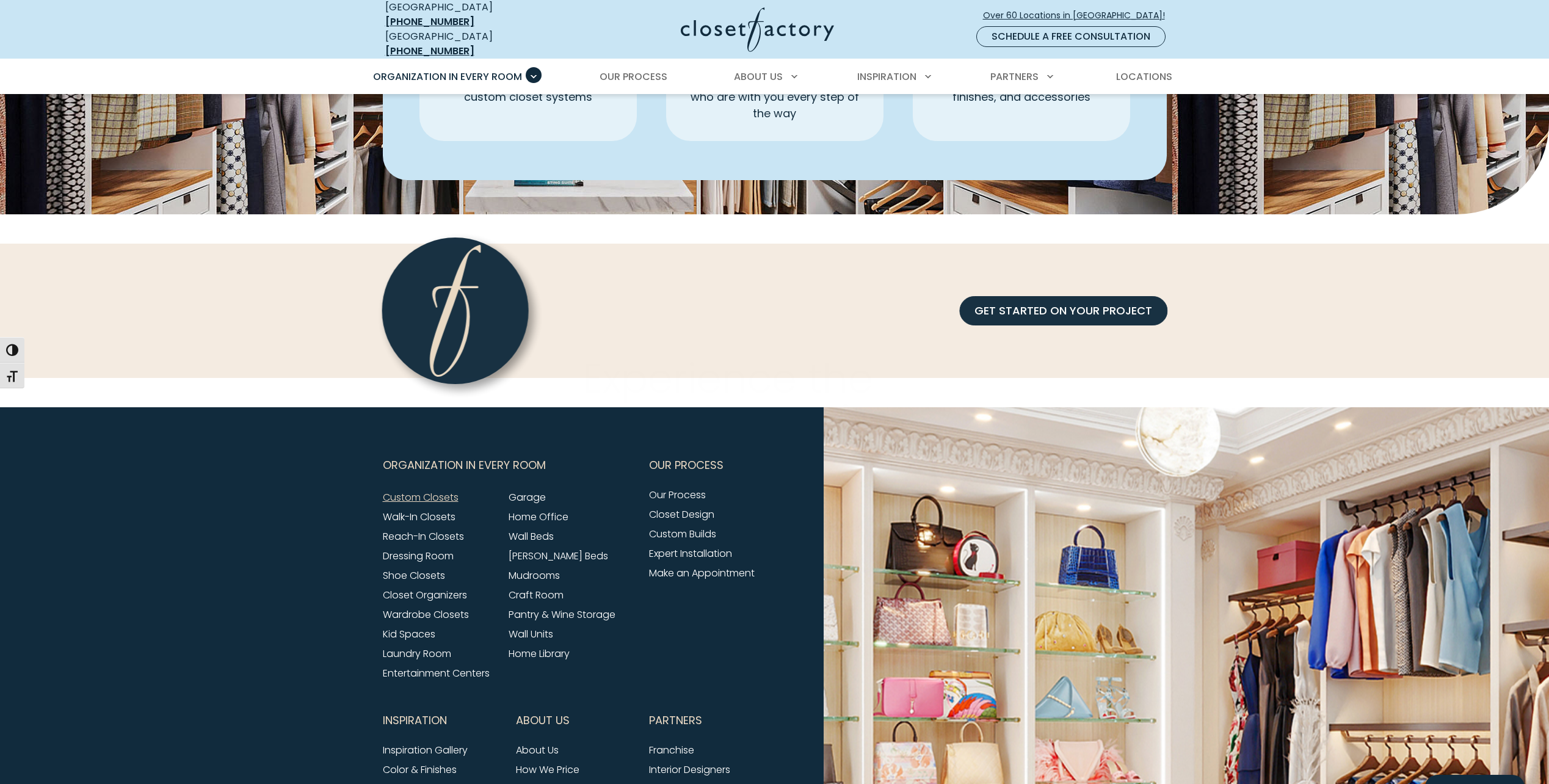
scroll to position [3965, 0]
